Goal: Task Accomplishment & Management: Manage account settings

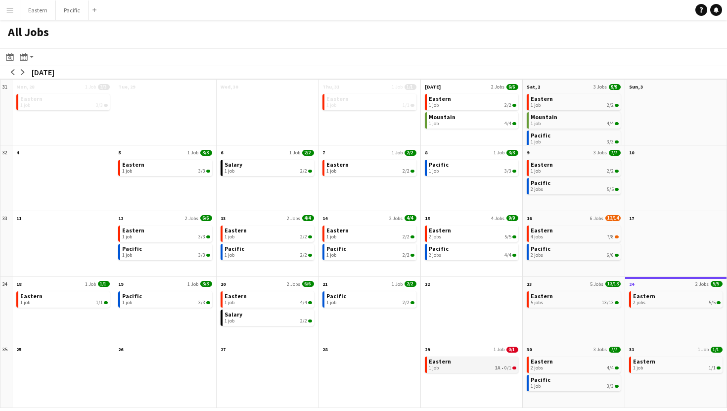
click at [473, 361] on link "Eastern 1 job 1A • 0/1" at bounding box center [473, 364] width 88 height 14
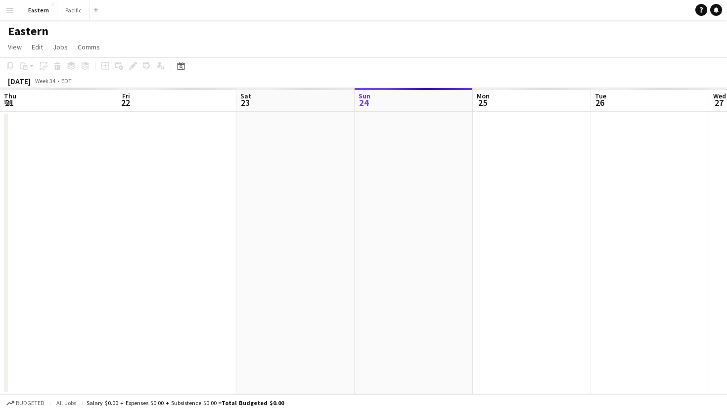
scroll to position [0, 236]
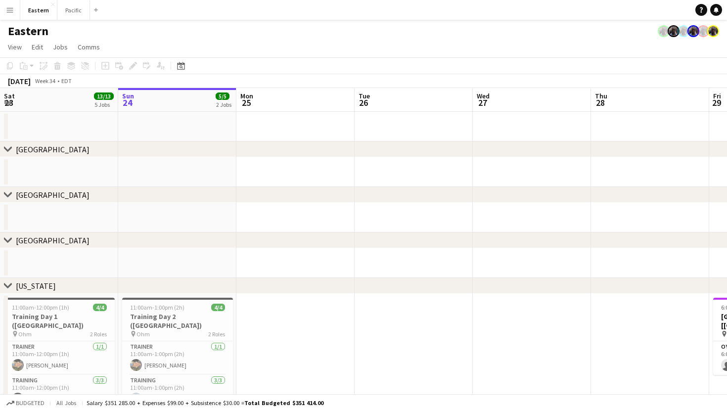
click at [14, 11] on button "Menu" at bounding box center [10, 10] width 20 height 20
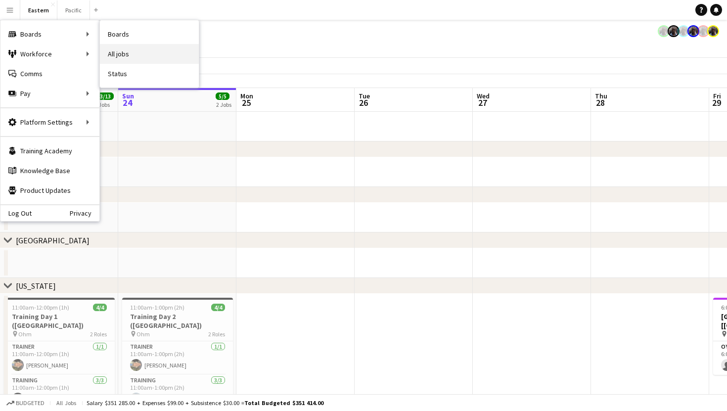
click at [137, 56] on link "All jobs" at bounding box center [149, 54] width 99 height 20
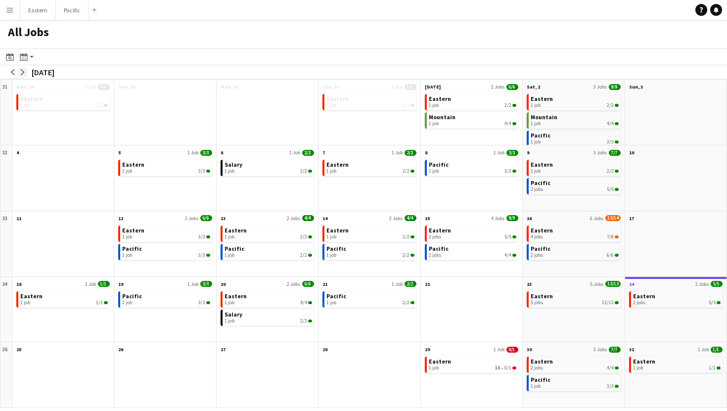
click at [22, 76] on button "arrow-right" at bounding box center [23, 72] width 10 height 10
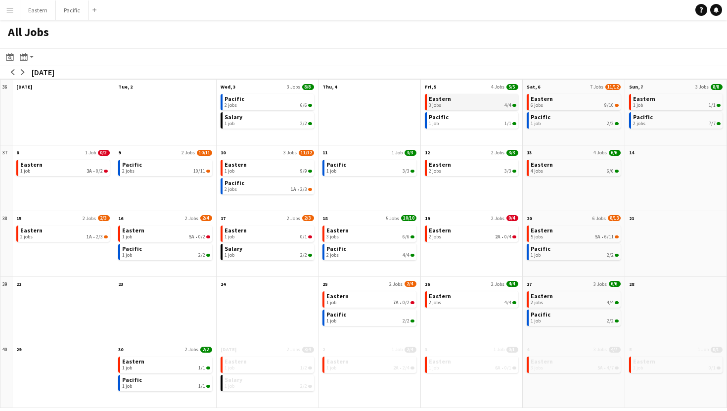
click at [503, 102] on div "3 jobs 4/4" at bounding box center [473, 105] width 88 height 6
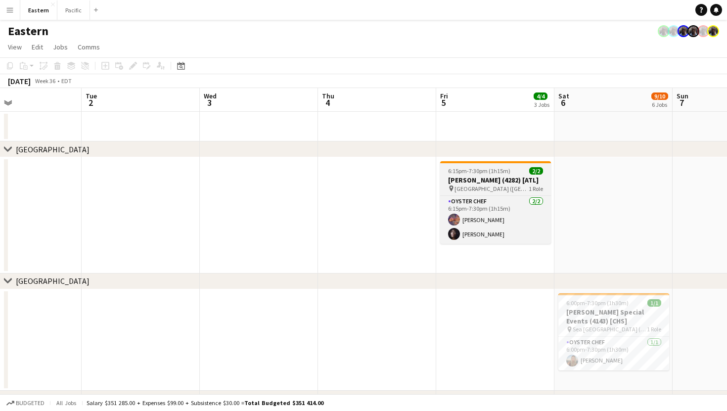
click at [507, 192] on span "High Hampton Resort (Cashiers, NC)" at bounding box center [492, 188] width 74 height 7
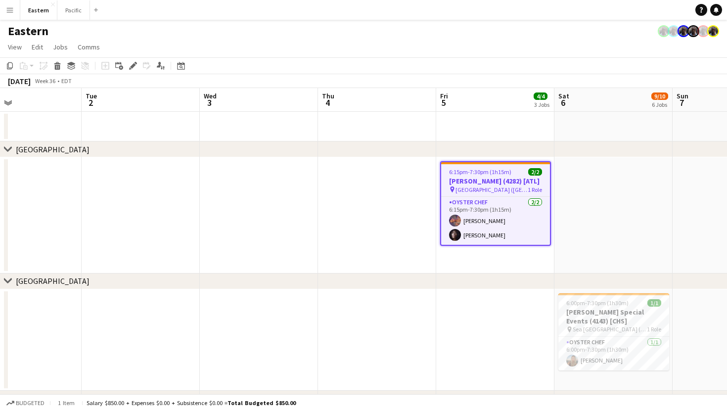
click at [513, 185] on h3 "Tara Guérard Soirée (4282) [ATL]" at bounding box center [495, 181] width 109 height 9
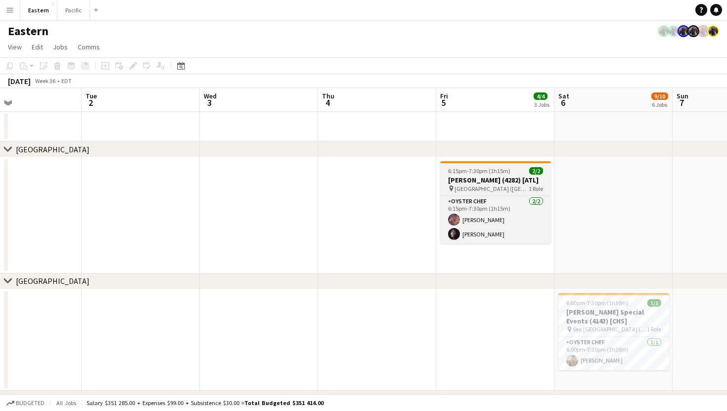
click at [513, 185] on h3 "Tara Guérard Soirée (4282) [ATL]" at bounding box center [495, 180] width 111 height 9
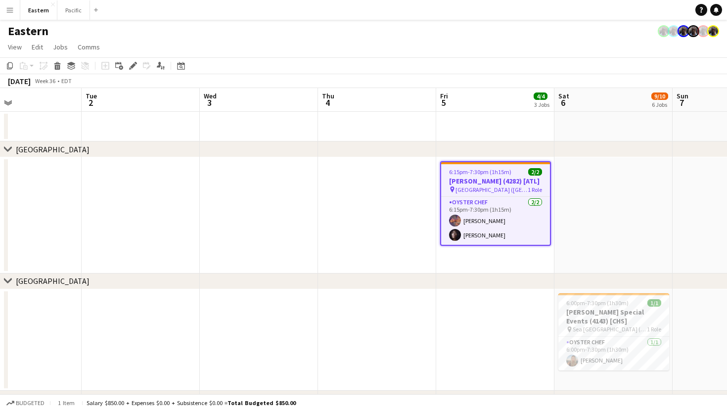
click at [515, 168] on app-job-card "6:15pm-7:30pm (1h15m) 2/2 Tara Guérard Soirée (4282) [ATL] pin High Hampton Res…" at bounding box center [495, 203] width 111 height 85
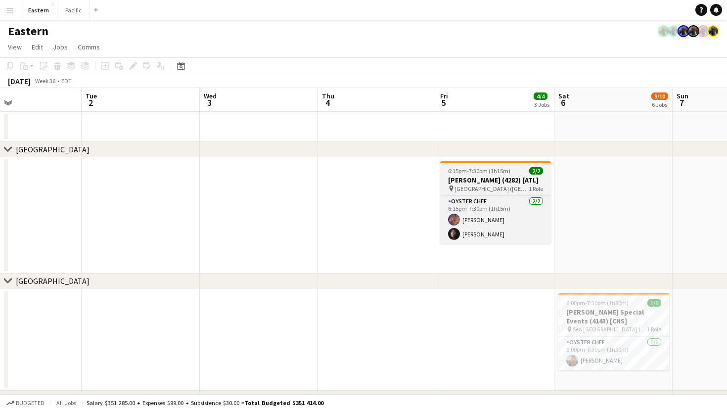
click at [515, 168] on div "6:15pm-7:30pm (1h15m) 2/2" at bounding box center [495, 170] width 111 height 7
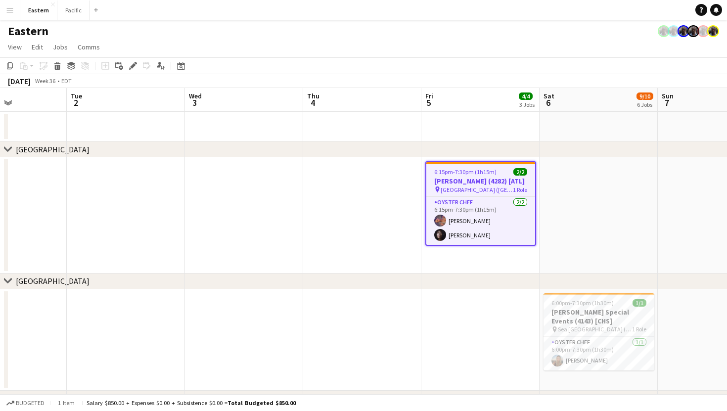
scroll to position [0, 411]
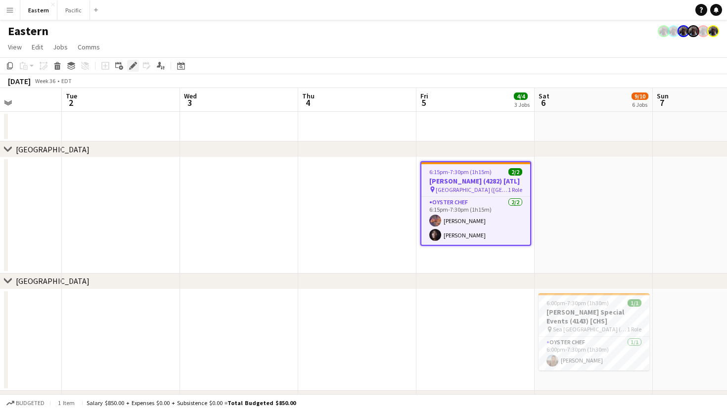
click at [134, 64] on icon at bounding box center [132, 65] width 5 height 5
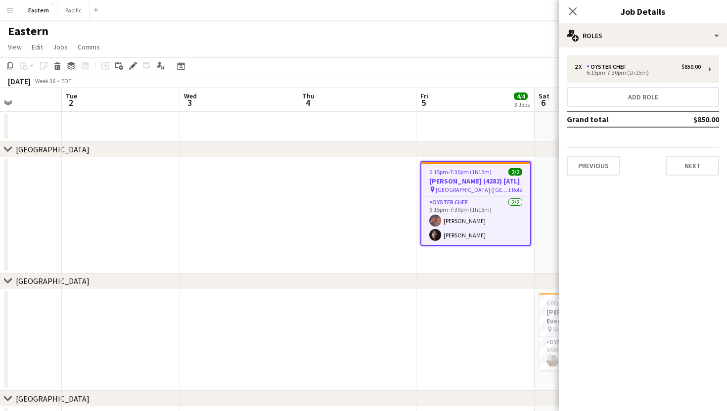
click at [628, 22] on div "Close pop-in Job Details" at bounding box center [643, 12] width 168 height 24
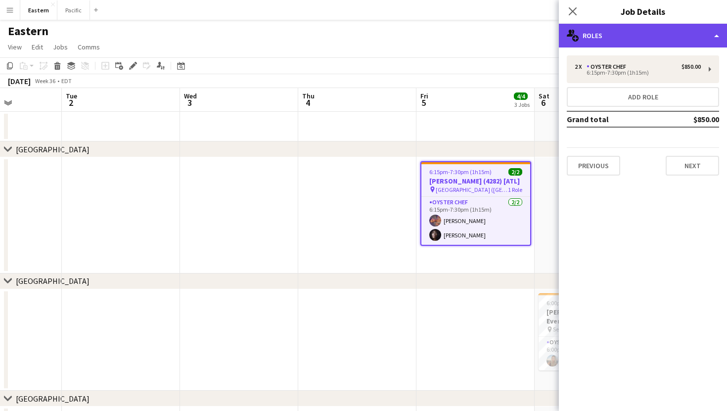
click at [632, 46] on div "multiple-users-add Roles" at bounding box center [643, 36] width 168 height 24
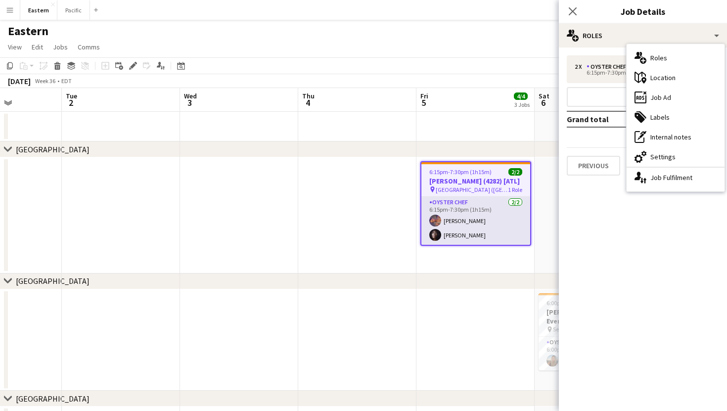
click at [482, 238] on app-card-role "Oyster Chef 2/2 6:15pm-7:30pm (1h15m) CC Halsey Danajah Danajah" at bounding box center [475, 221] width 109 height 48
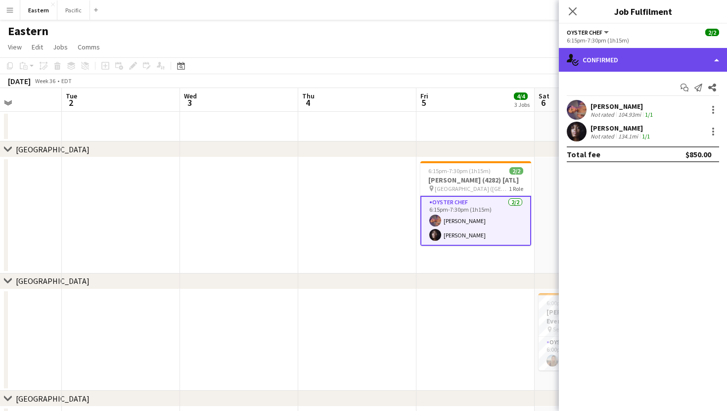
click at [661, 54] on div "single-neutral-actions-check-2 Confirmed" at bounding box center [643, 60] width 168 height 24
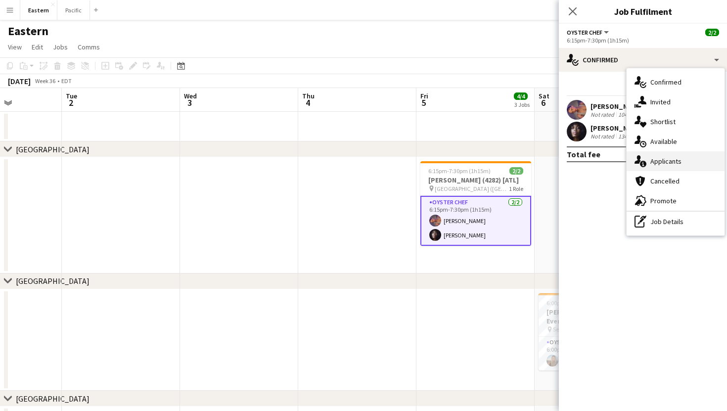
click at [668, 158] on div "single-neutral-actions-information Applicants" at bounding box center [676, 161] width 98 height 20
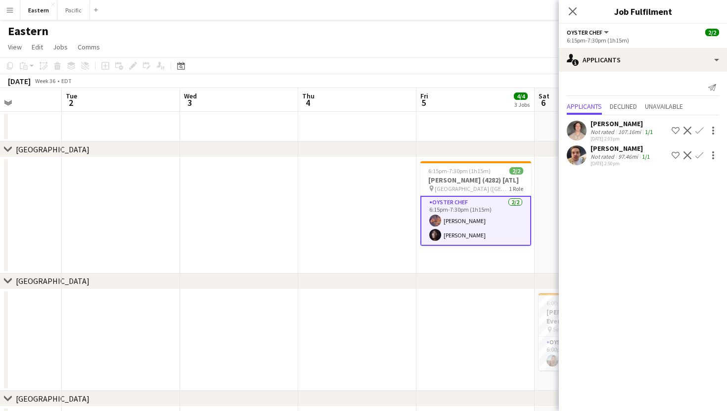
click at [641, 74] on div "Send notification Applicants Declined Unavailable Luke Roness Not rated 107.16m…" at bounding box center [643, 124] width 168 height 105
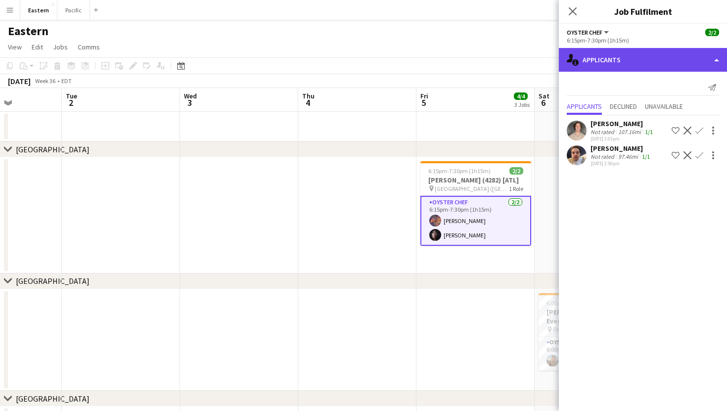
click at [641, 67] on div "single-neutral-actions-information Applicants" at bounding box center [643, 60] width 168 height 24
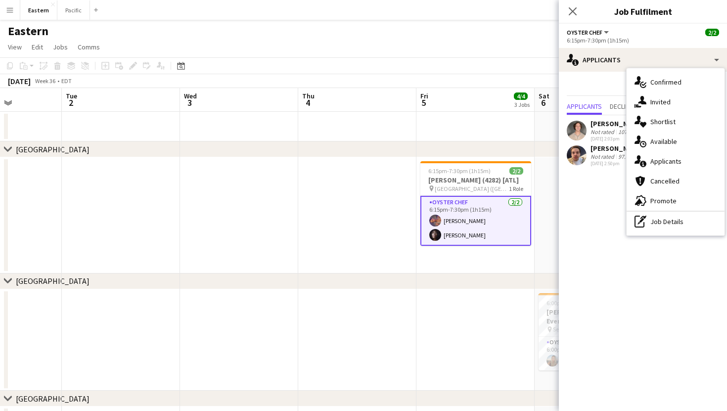
click at [636, 43] on div "6:15pm-7:30pm (1h15m)" at bounding box center [643, 40] width 152 height 7
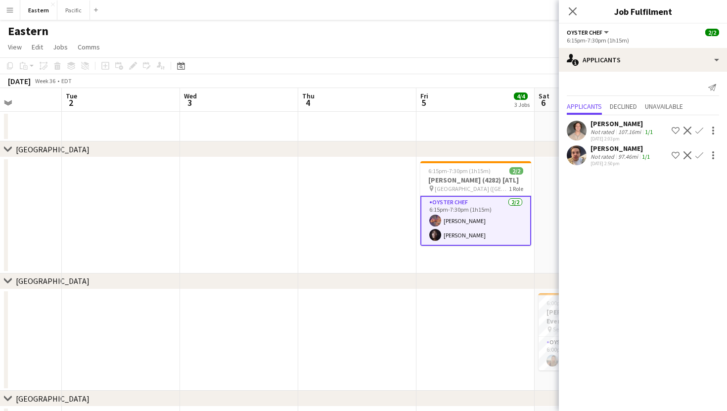
click at [571, 3] on div "Close pop-in" at bounding box center [573, 11] width 28 height 23
click at [574, 7] on icon "Close pop-in" at bounding box center [572, 10] width 9 height 9
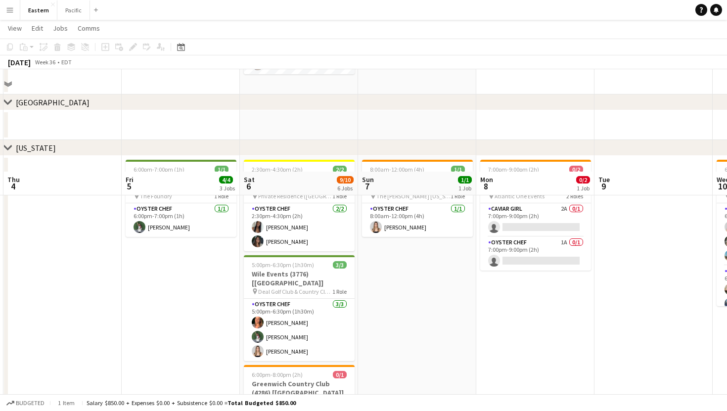
scroll to position [443, 0]
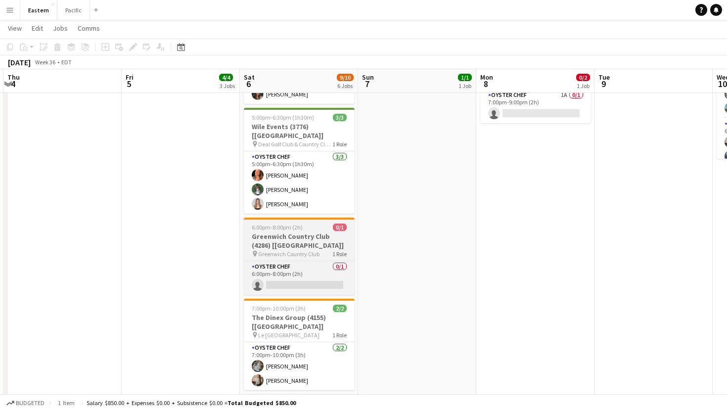
click at [338, 250] on span "1 Role" at bounding box center [339, 253] width 14 height 7
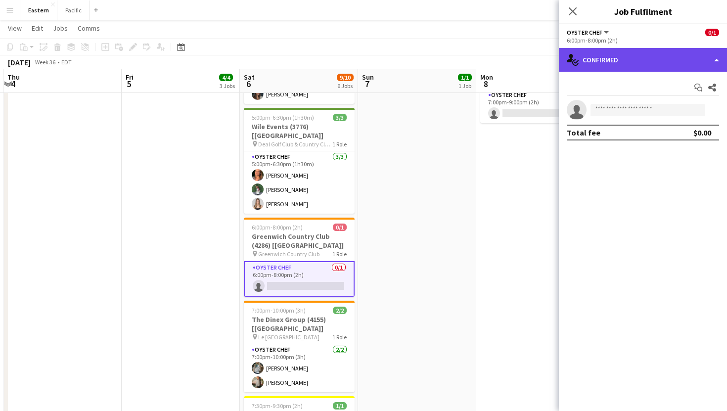
click at [620, 64] on div "single-neutral-actions-check-2 Confirmed" at bounding box center [643, 60] width 168 height 24
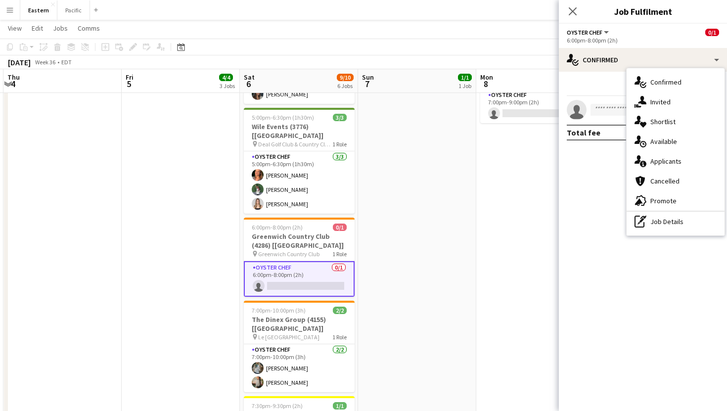
click at [345, 261] on app-card-role "Oyster Chef 0/1 6:00pm-8:00pm (2h) single-neutral-actions" at bounding box center [299, 279] width 111 height 36
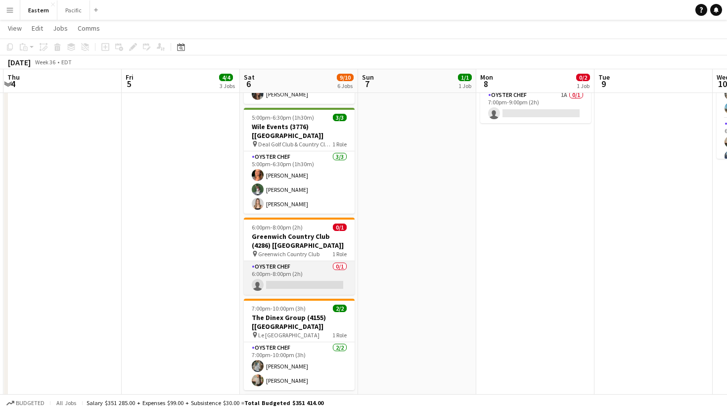
click at [347, 261] on app-card-role "Oyster Chef 0/1 6:00pm-8:00pm (2h) single-neutral-actions" at bounding box center [299, 278] width 111 height 34
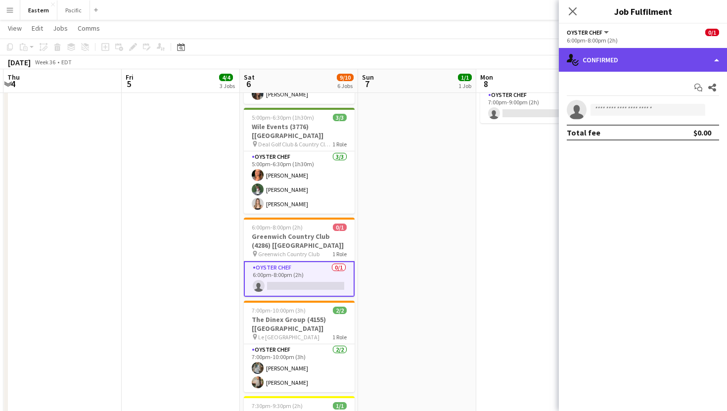
click at [674, 51] on div "single-neutral-actions-check-2 Confirmed" at bounding box center [643, 60] width 168 height 24
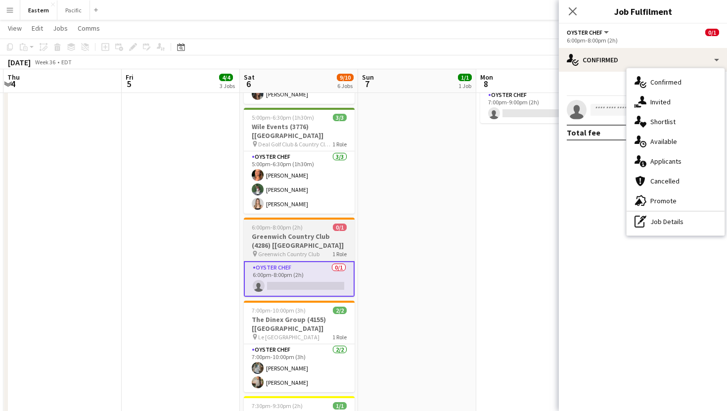
click at [329, 232] on h3 "Greenwich Country Club (4286) [NYC]" at bounding box center [299, 241] width 111 height 18
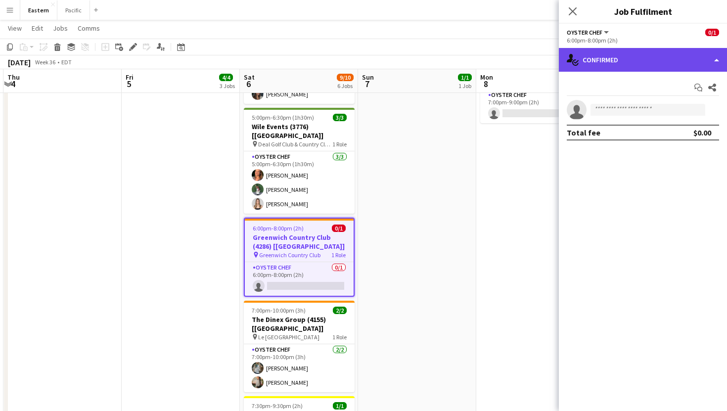
click at [665, 69] on div "single-neutral-actions-check-2 Confirmed" at bounding box center [643, 60] width 168 height 24
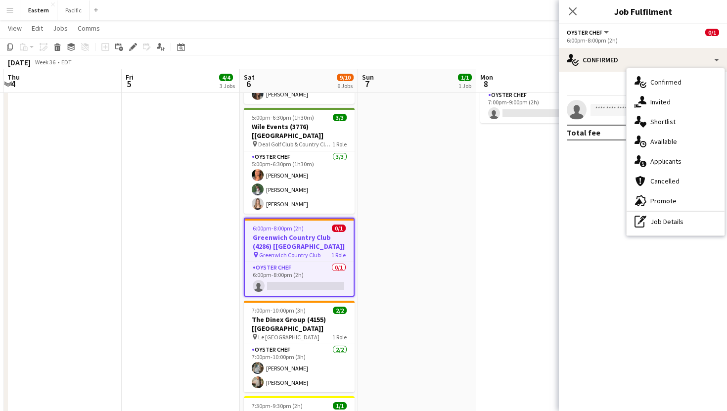
click at [322, 233] on h3 "Greenwich Country Club (4286) [NYC]" at bounding box center [299, 242] width 109 height 18
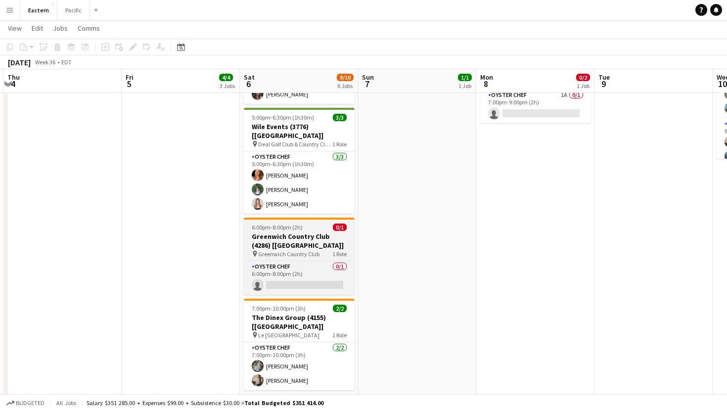
click at [322, 232] on h3 "Greenwich Country Club (4286) [NYC]" at bounding box center [299, 241] width 111 height 18
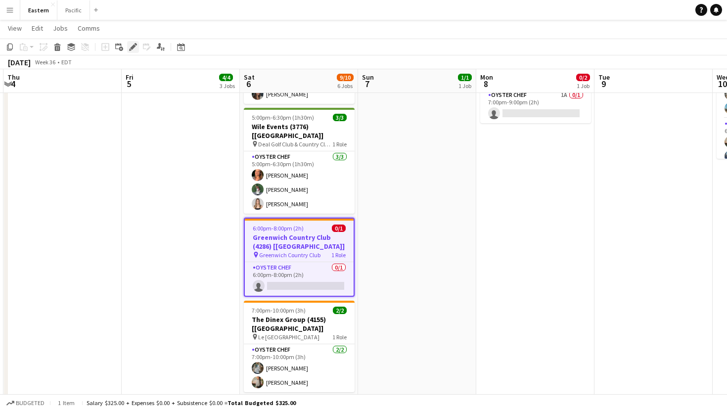
click at [128, 47] on div "Edit" at bounding box center [133, 47] width 12 height 12
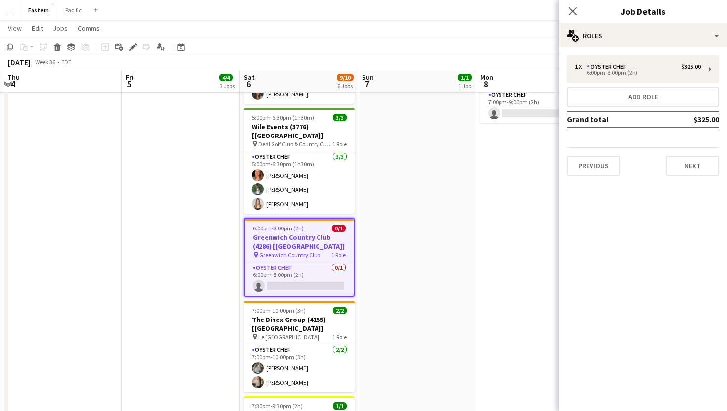
click at [661, 23] on div "Close pop-in Job Details" at bounding box center [643, 12] width 168 height 24
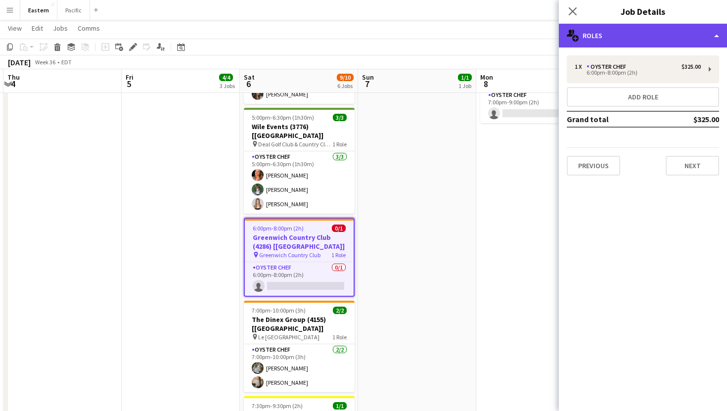
click at [661, 44] on div "multiple-users-add Roles" at bounding box center [643, 36] width 168 height 24
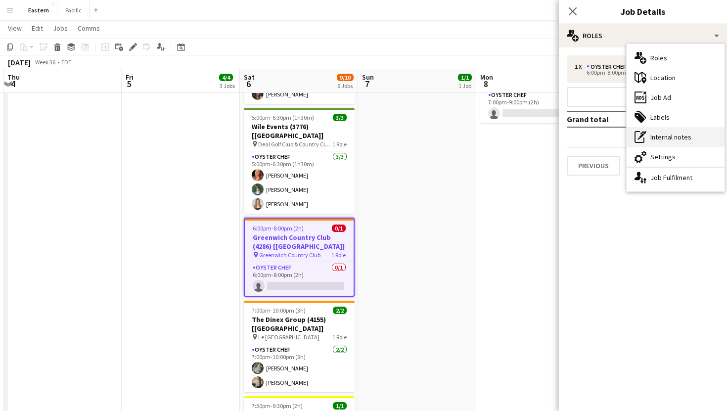
click at [684, 135] on div "pen-write Internal notes" at bounding box center [676, 137] width 98 height 20
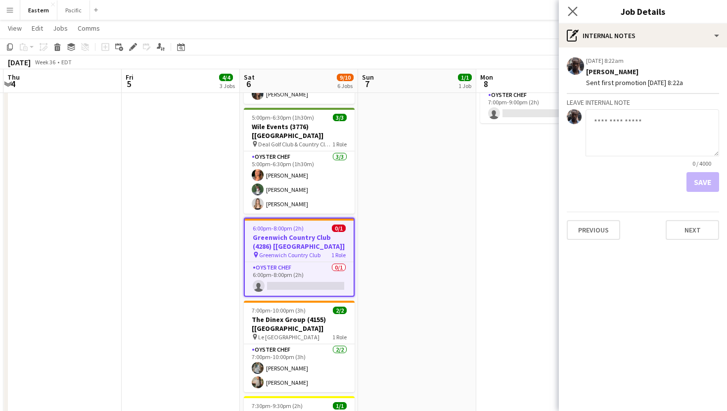
click at [574, 5] on app-icon "Close pop-in" at bounding box center [573, 11] width 14 height 14
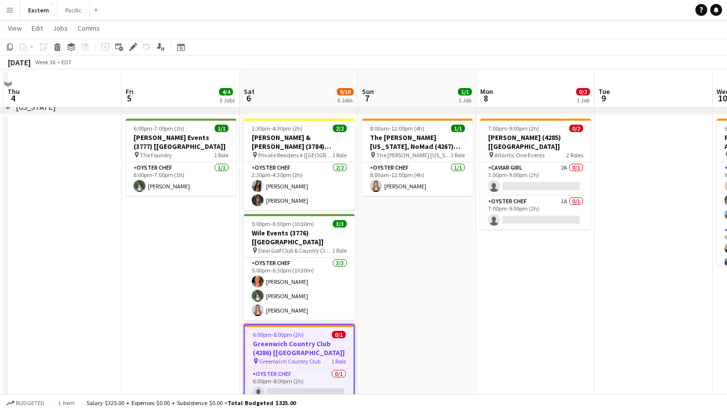
scroll to position [334, 0]
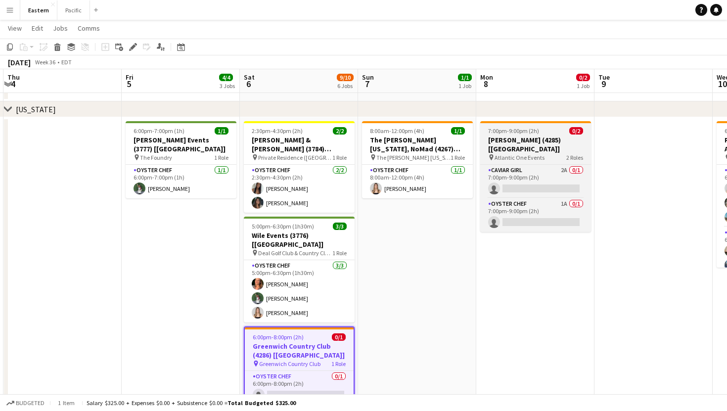
click at [554, 141] on h3 "Dominique Love (4285) [NYC]" at bounding box center [535, 145] width 111 height 18
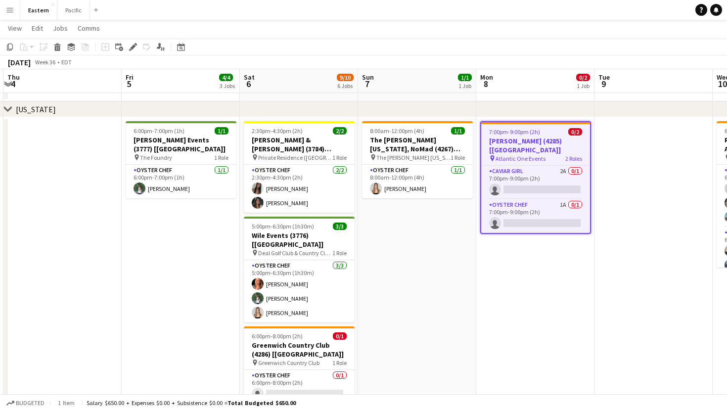
click at [551, 154] on div "pin Atlantic One Events 2 Roles" at bounding box center [535, 158] width 109 height 8
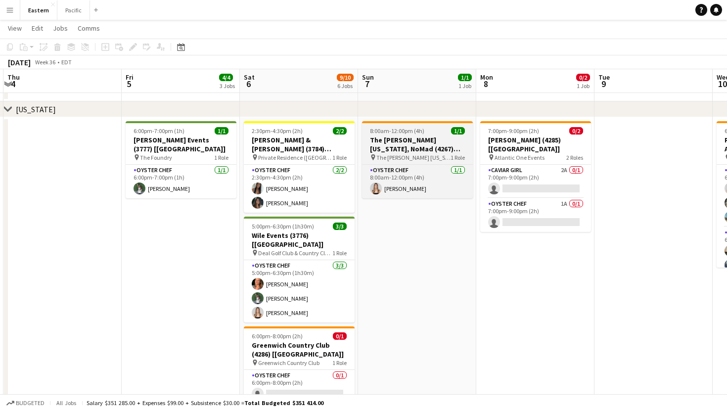
click at [466, 147] on h3 "The Ritz-Carlton New York, NoMad (4267) [NYC]" at bounding box center [417, 145] width 111 height 18
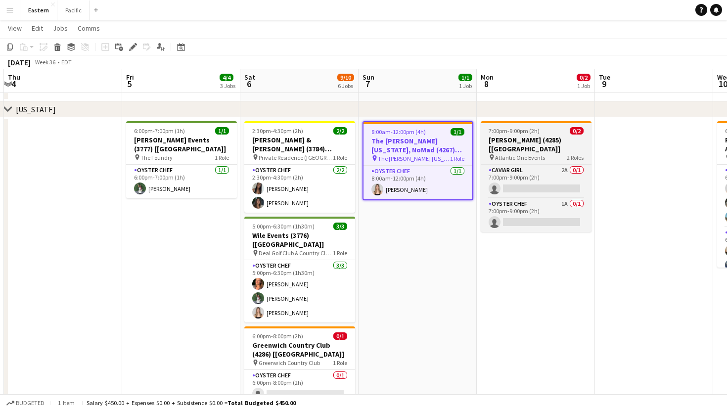
click at [533, 136] on h3 "Dominique Love (4285) [NYC]" at bounding box center [536, 145] width 111 height 18
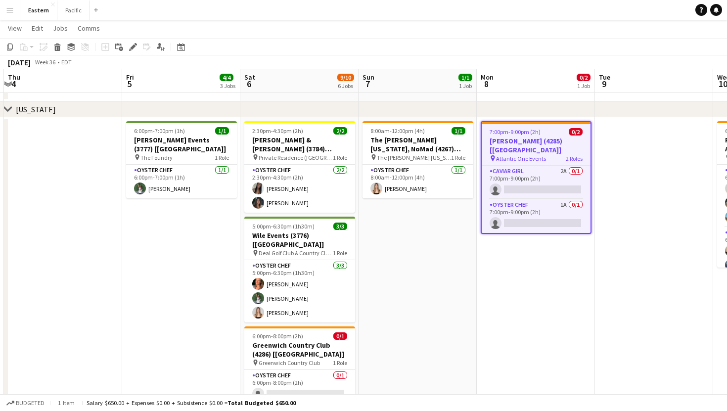
click at [533, 136] on app-job-card "7:00pm-9:00pm (2h) 0/2 Dominique Love (4285) [NYC] pin Atlantic One Events 2 Ro…" at bounding box center [536, 177] width 111 height 113
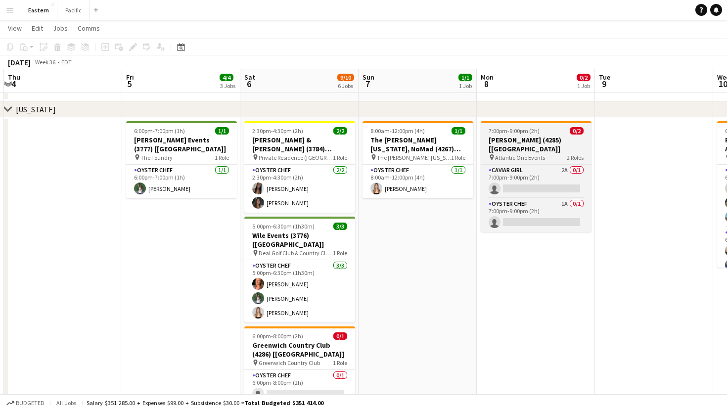
click at [533, 136] on h3 "Dominique Love (4285) [NYC]" at bounding box center [536, 145] width 111 height 18
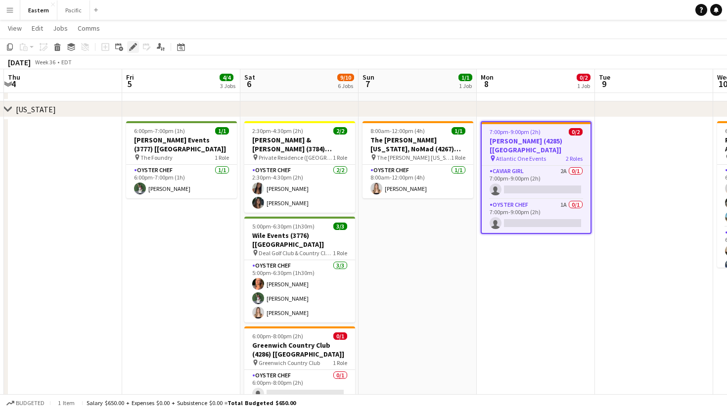
click at [130, 46] on icon "Edit" at bounding box center [133, 47] width 8 height 8
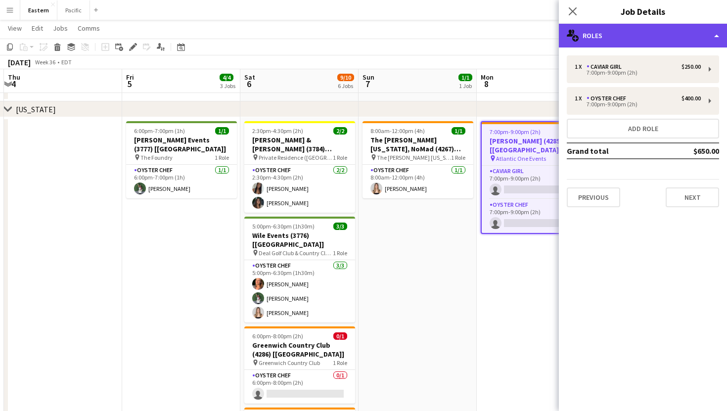
click at [690, 33] on div "multiple-users-add Roles" at bounding box center [643, 36] width 168 height 24
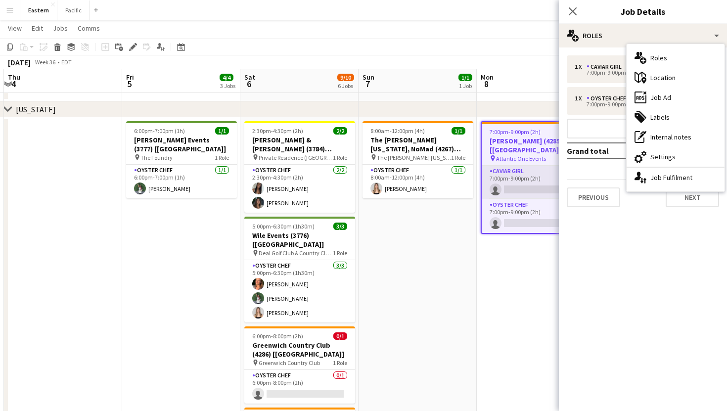
click at [502, 172] on app-card-role "Caviar Girl 2A 0/1 7:00pm-9:00pm (2h) single-neutral-actions" at bounding box center [536, 183] width 109 height 34
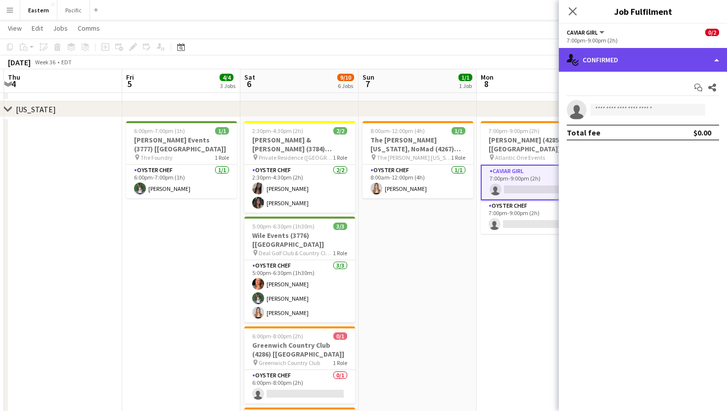
click at [622, 51] on div "single-neutral-actions-check-2 Confirmed" at bounding box center [643, 60] width 168 height 24
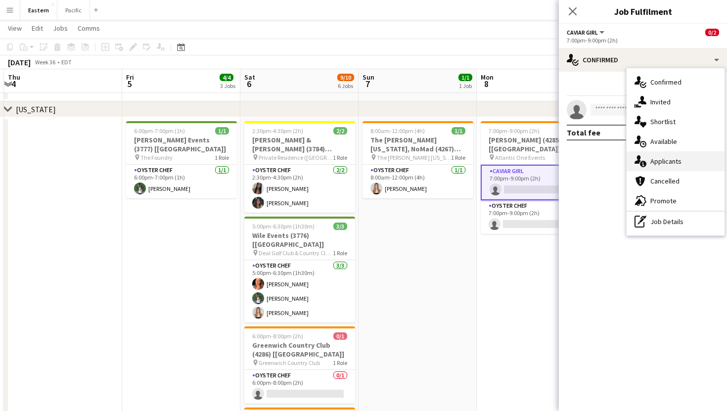
click at [662, 165] on div "single-neutral-actions-information Applicants" at bounding box center [676, 161] width 98 height 20
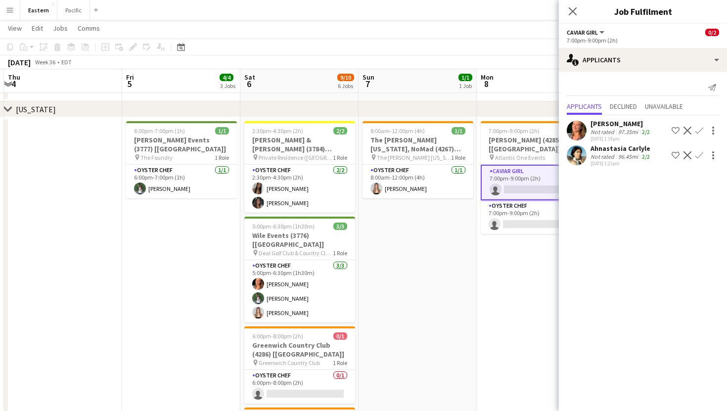
click at [579, 10] on div "Close pop-in" at bounding box center [573, 11] width 28 height 23
click at [568, 10] on icon "Close pop-in" at bounding box center [572, 10] width 9 height 9
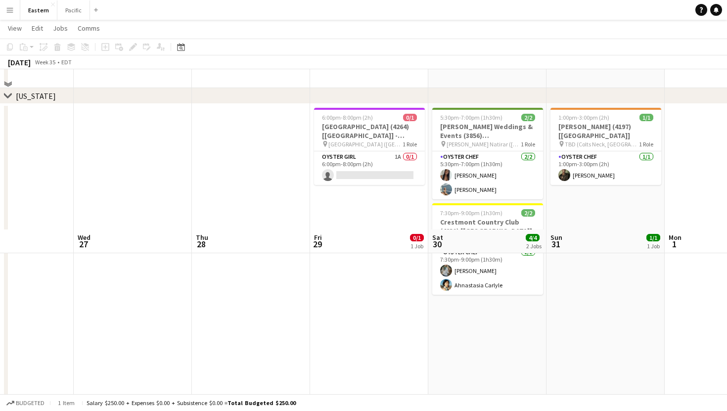
scroll to position [167, 0]
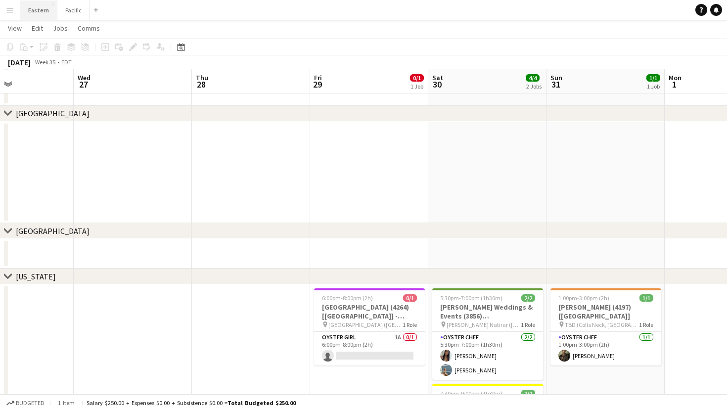
click at [42, 11] on button "Eastern Close" at bounding box center [38, 9] width 37 height 19
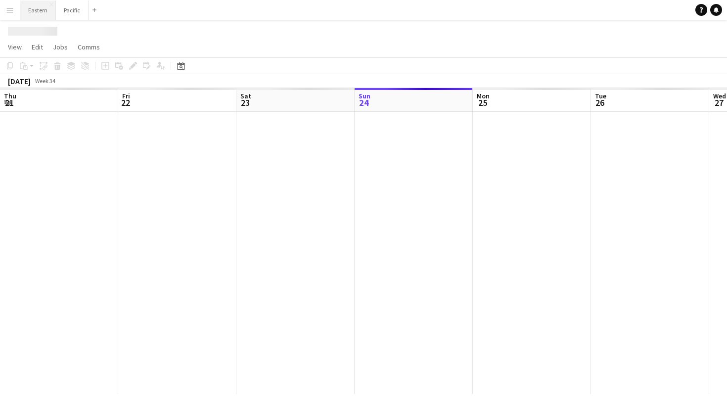
scroll to position [0, 236]
